Goal: Information Seeking & Learning: Find specific fact

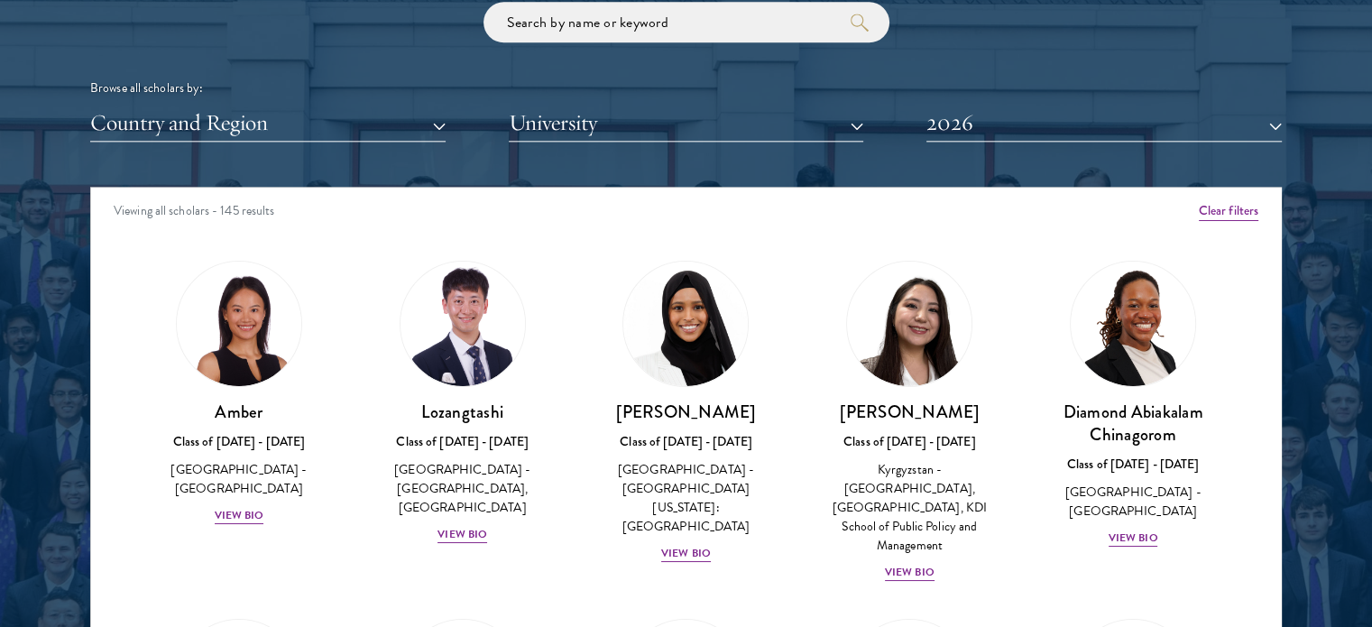
scroll to position [2165, 0]
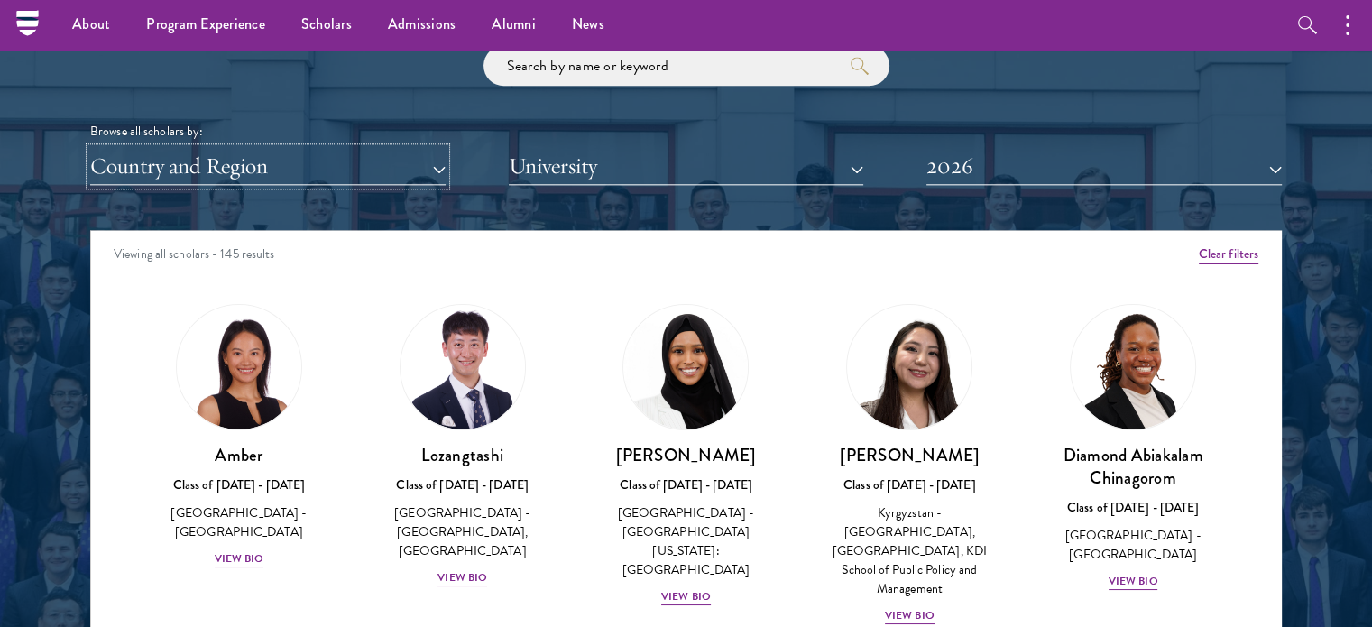
click at [374, 151] on button "Country and Region" at bounding box center [267, 166] width 355 height 37
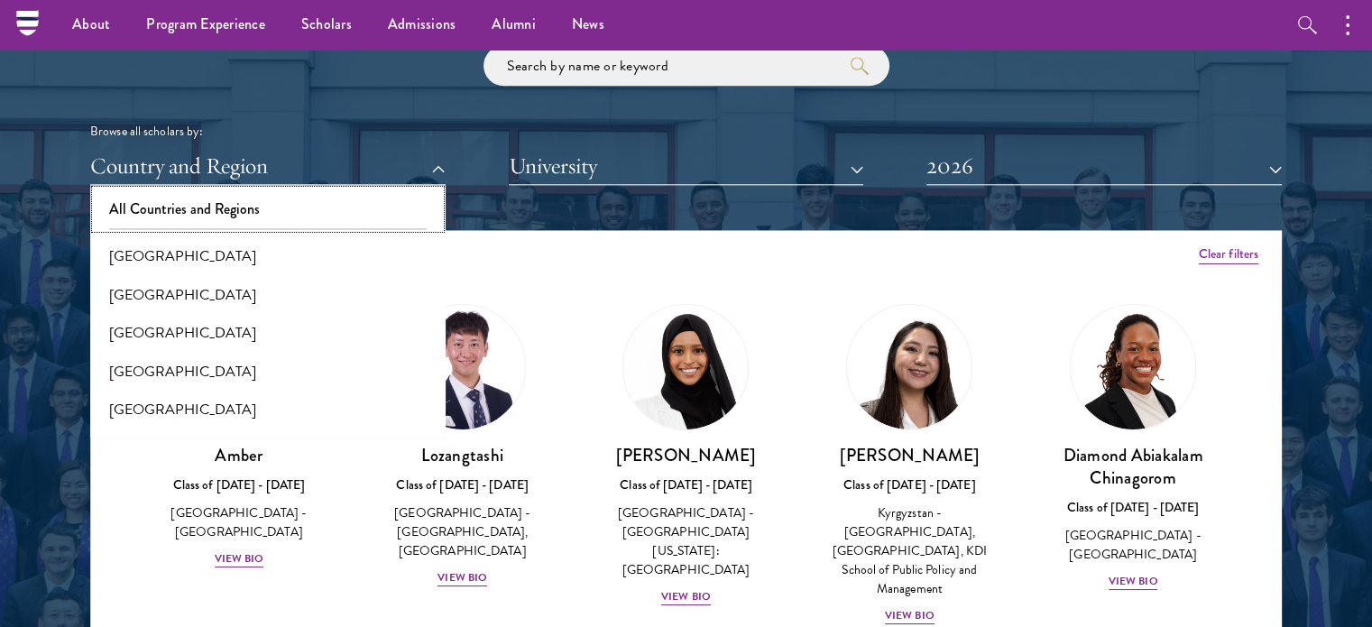
click at [321, 198] on button "All Countries and Regions" at bounding box center [268, 209] width 345 height 38
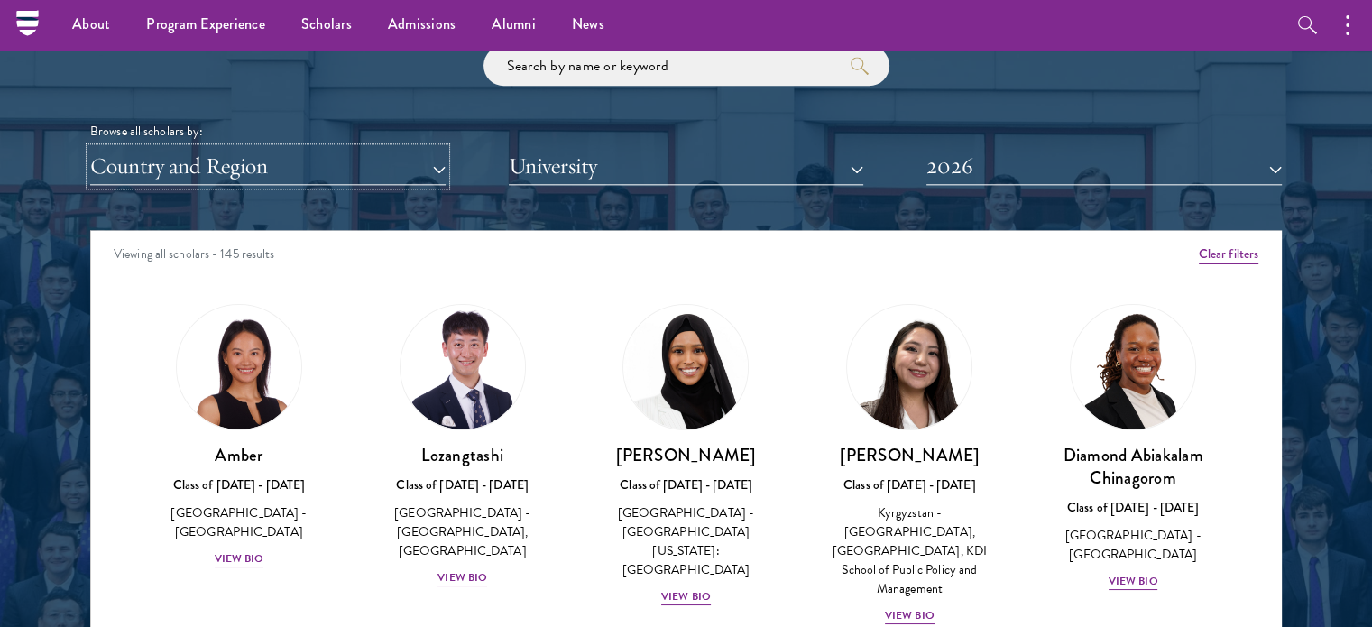
click at [324, 168] on button "Country and Region" at bounding box center [267, 166] width 355 height 37
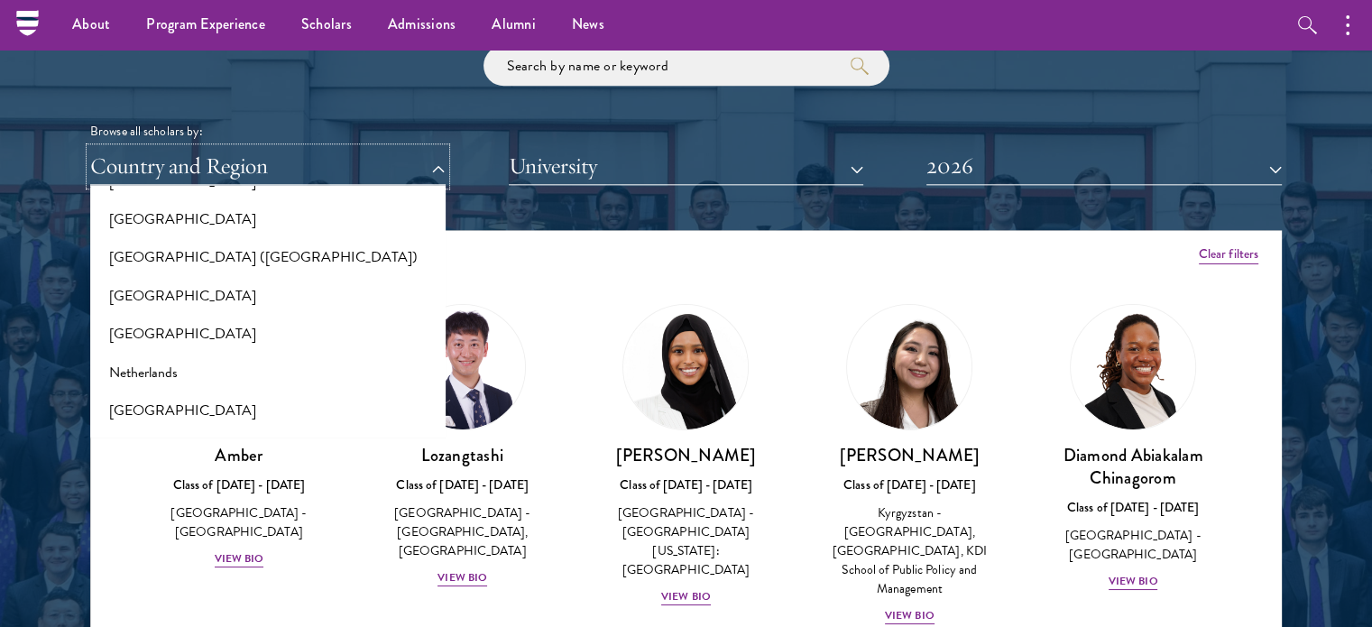
scroll to position [2616, 0]
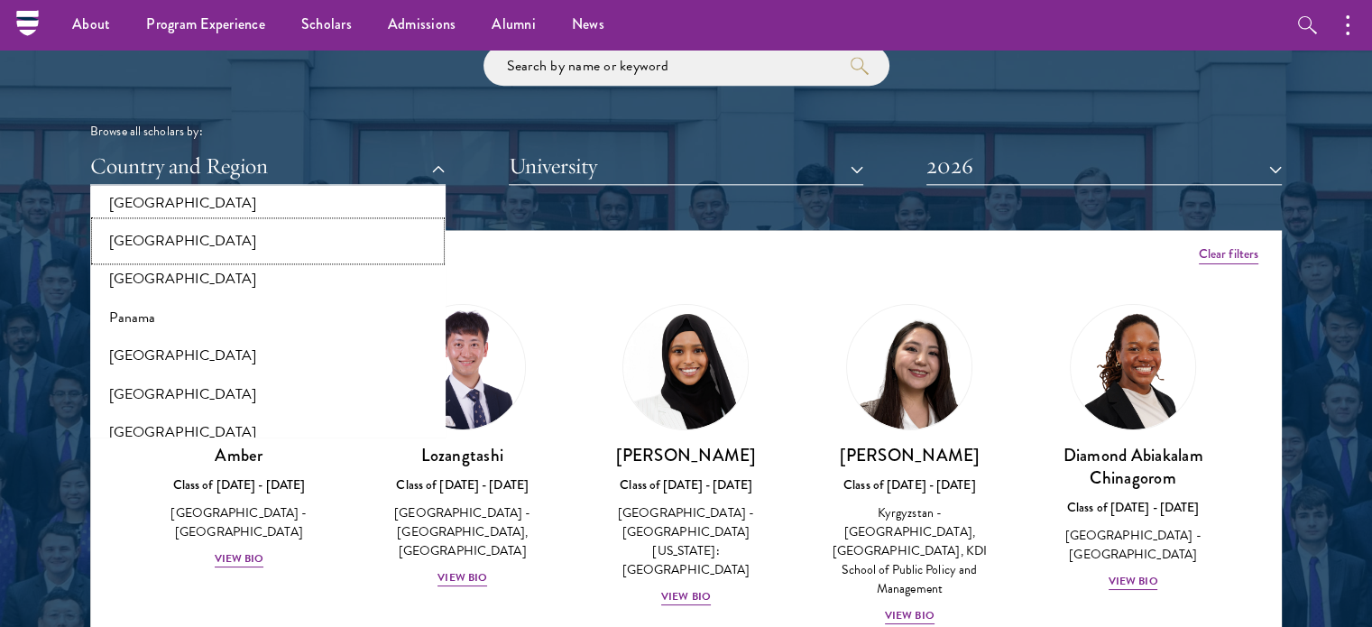
click at [309, 233] on button "[GEOGRAPHIC_DATA]" at bounding box center [268, 241] width 345 height 38
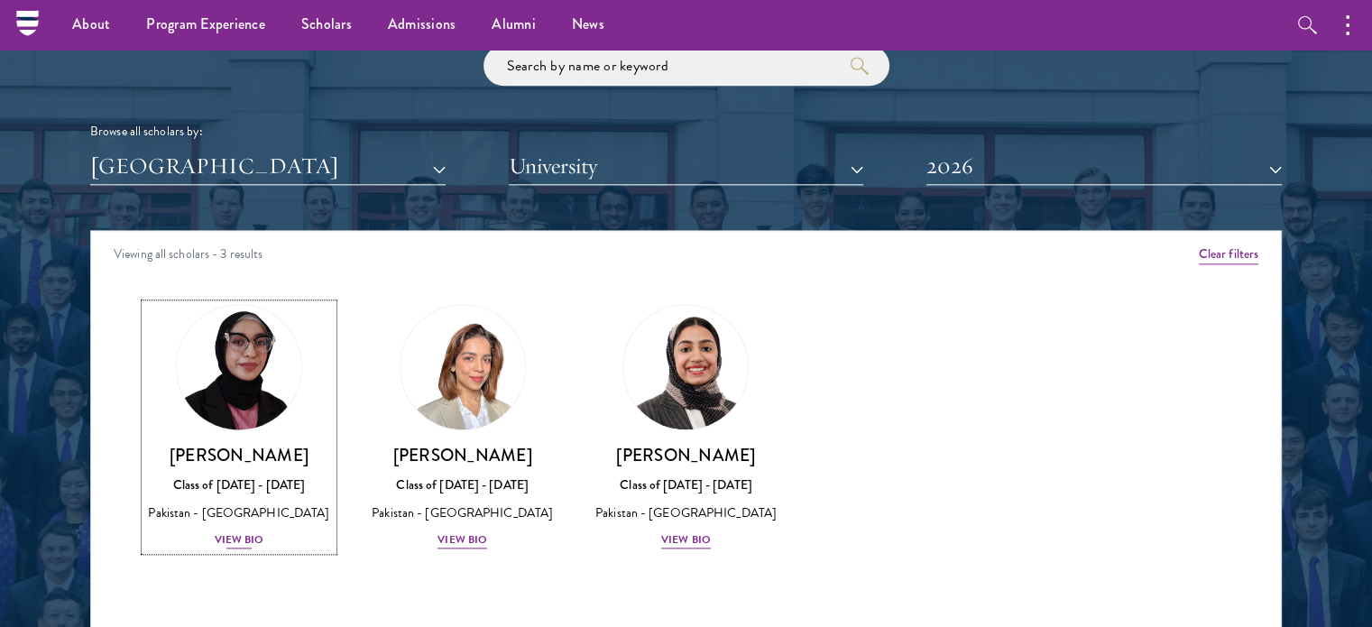
click at [256, 396] on img at bounding box center [238, 367] width 137 height 137
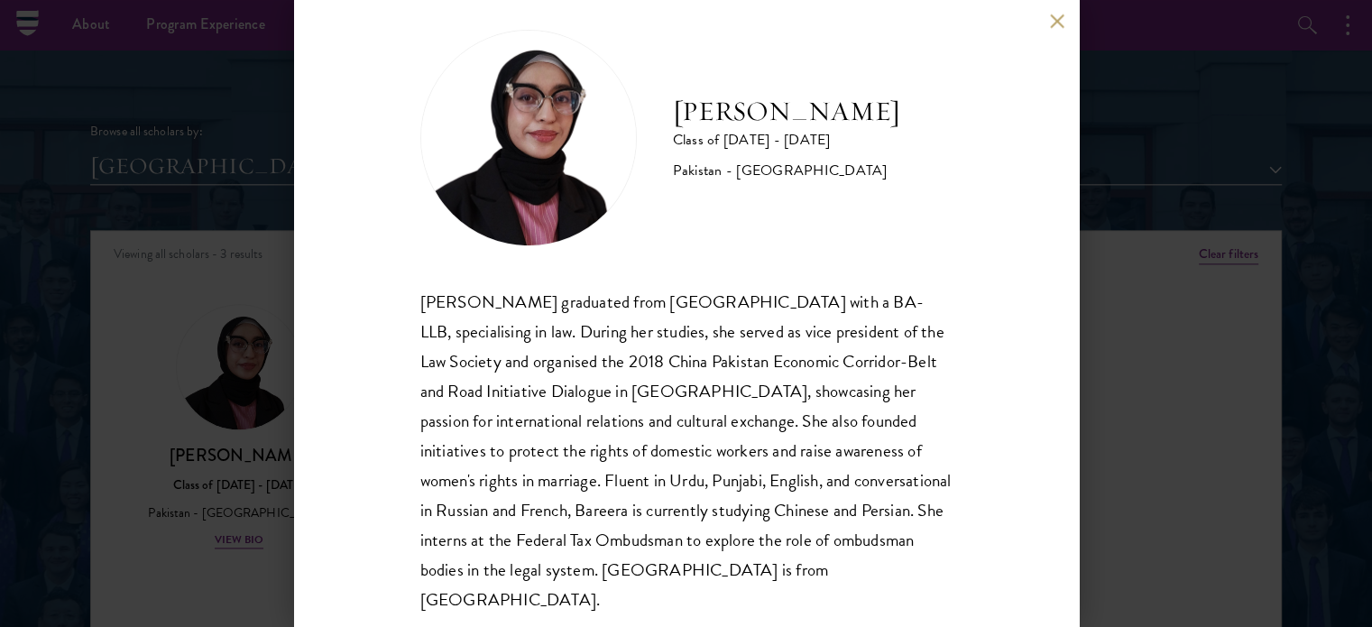
scroll to position [36, 0]
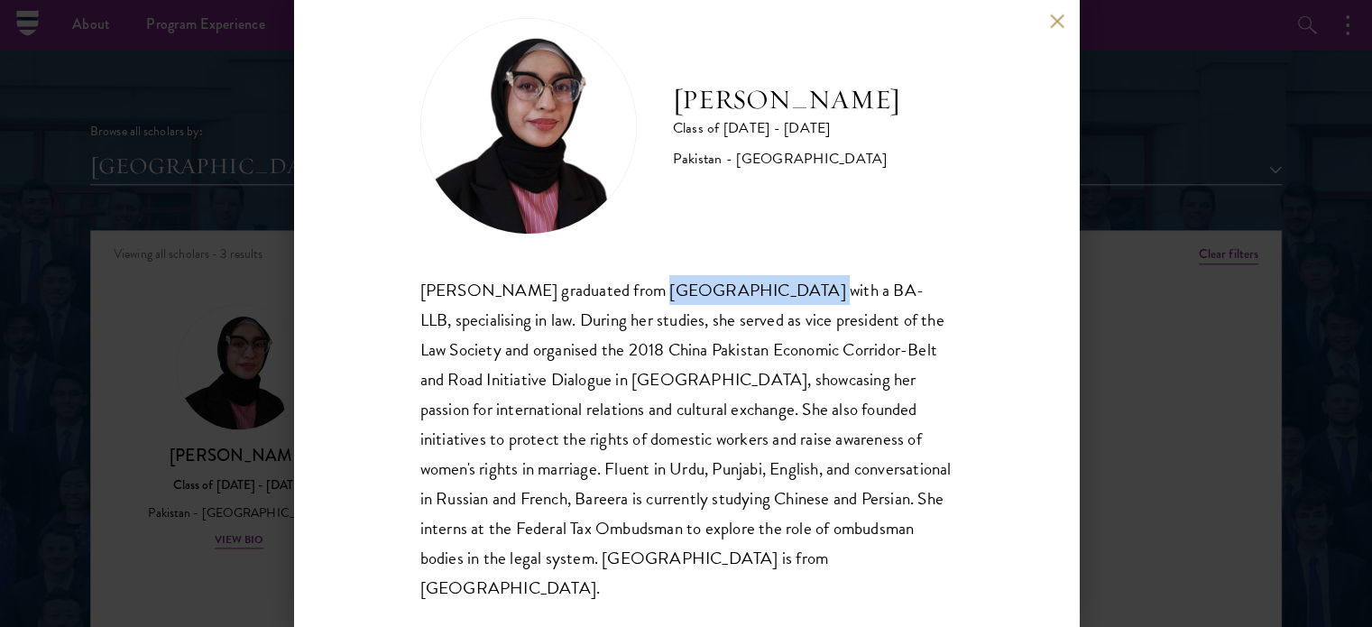
drag, startPoint x: 631, startPoint y: 293, endPoint x: 750, endPoint y: 290, distance: 118.2
click at [750, 290] on div "[PERSON_NAME] graduated from [GEOGRAPHIC_DATA] with a BA-LLB, specialising in l…" at bounding box center [686, 439] width 532 height 328
click at [449, 273] on div "Bree Javed Class of [DATE] - [DATE] [GEOGRAPHIC_DATA] - [GEOGRAPHIC_DATA] [PERS…" at bounding box center [686, 310] width 532 height 585
copy div "Bareera"
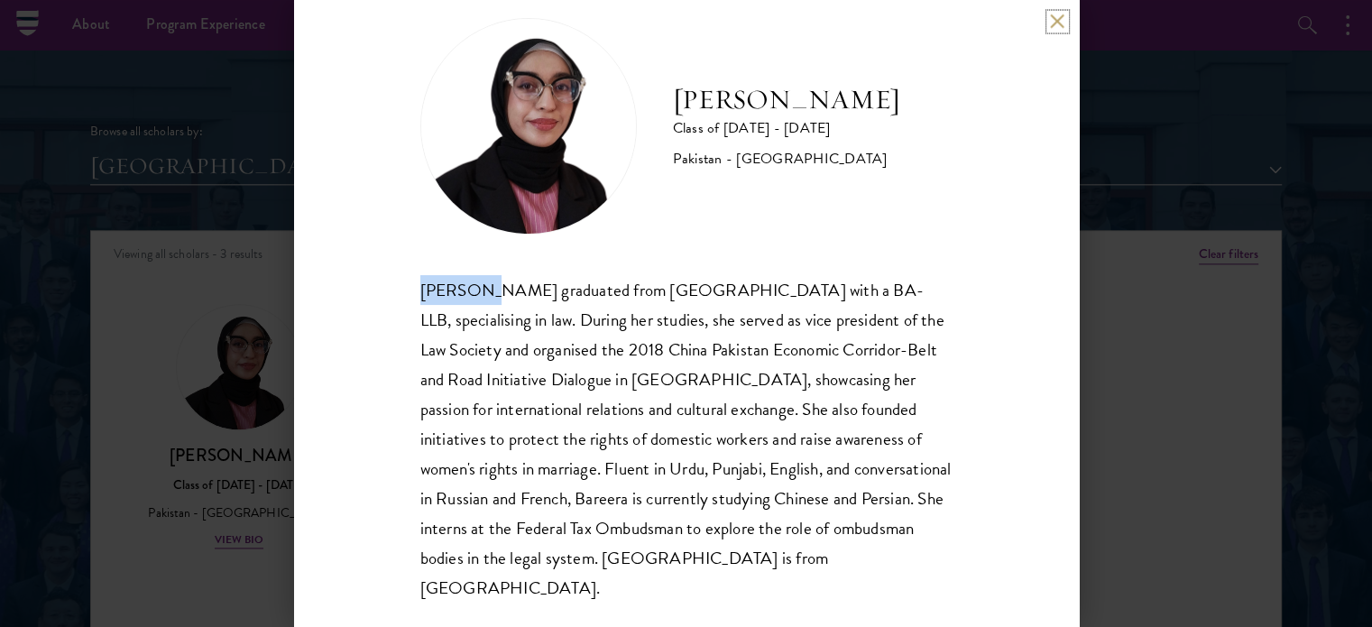
click at [1056, 24] on button at bounding box center [1057, 21] width 15 height 15
